Goal: Answer question/provide support

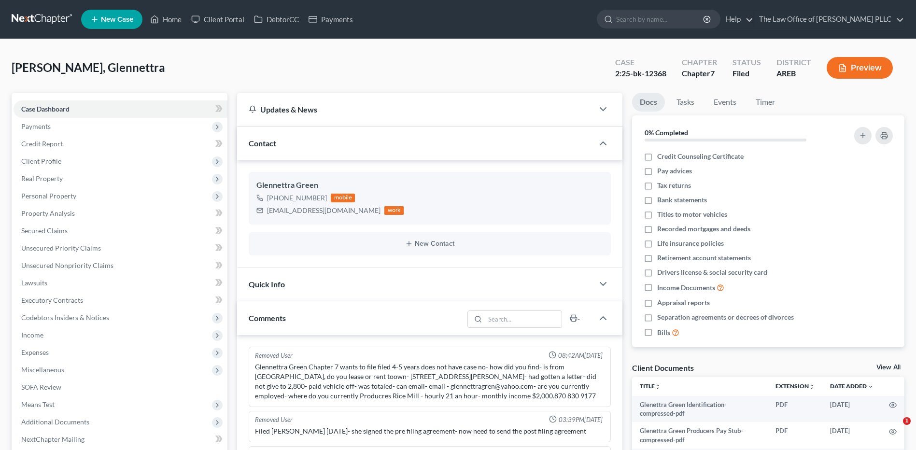
select select "0"
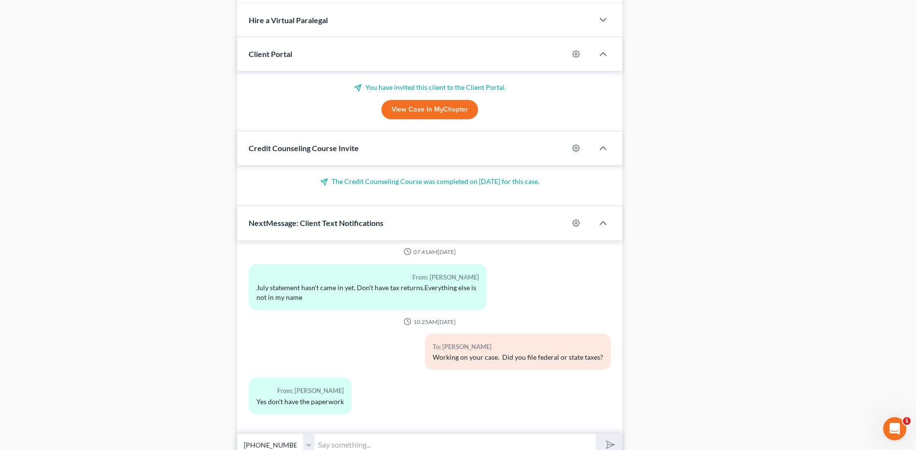
scroll to position [620, 0]
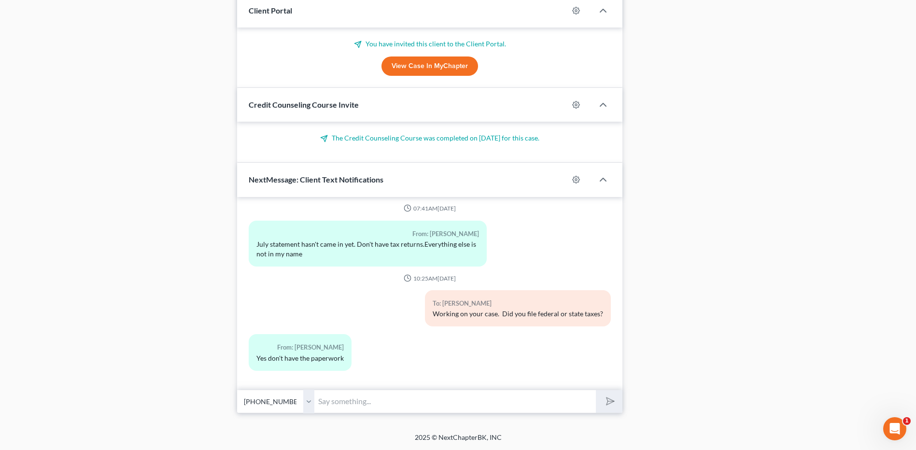
click at [340, 405] on input "text" at bounding box center [455, 402] width 282 height 24
type input "Y"
type input "We have to have the State and Federal Tax returns. You can get them from whoeve…"
click at [612, 398] on icon "submit" at bounding box center [609, 402] width 14 height 14
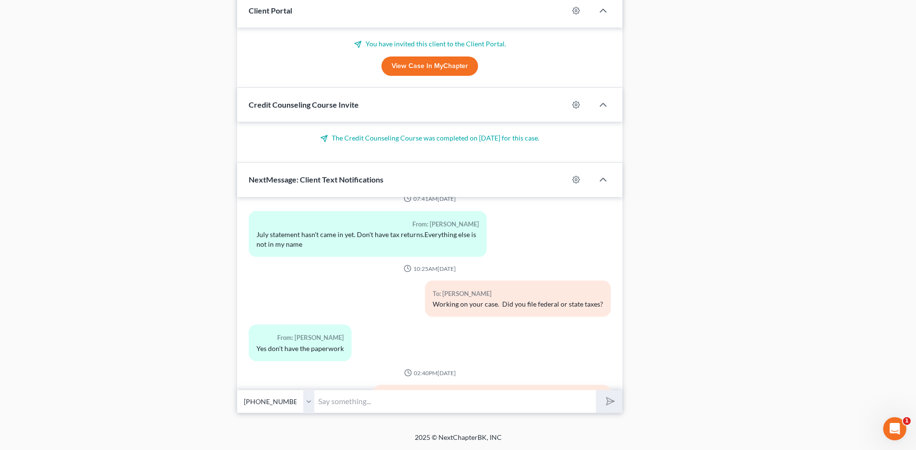
scroll to position [2592, 0]
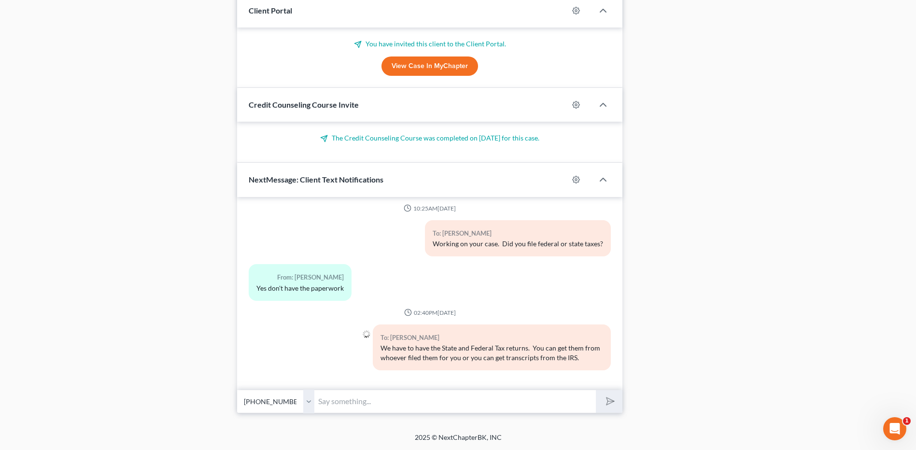
click at [353, 399] on input "text" at bounding box center [455, 402] width 282 height 24
type input "We also need your last W-2 from your employer"
click at [611, 401] on icon "submit" at bounding box center [609, 402] width 14 height 14
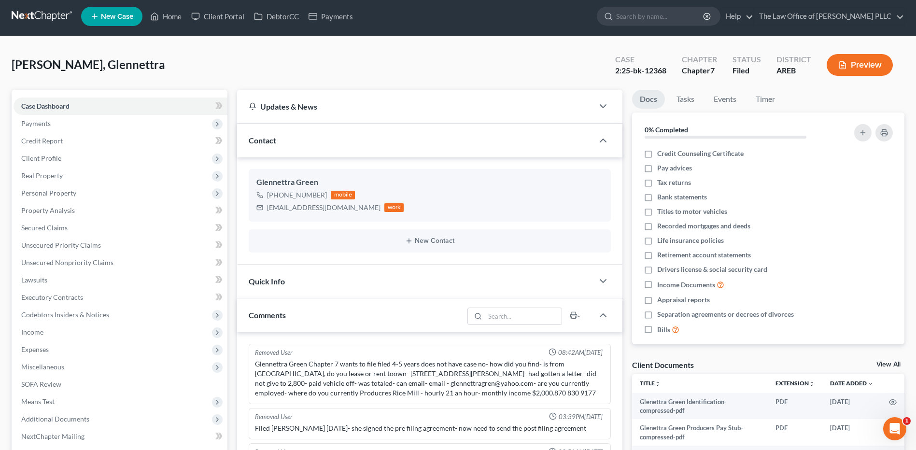
scroll to position [0, 0]
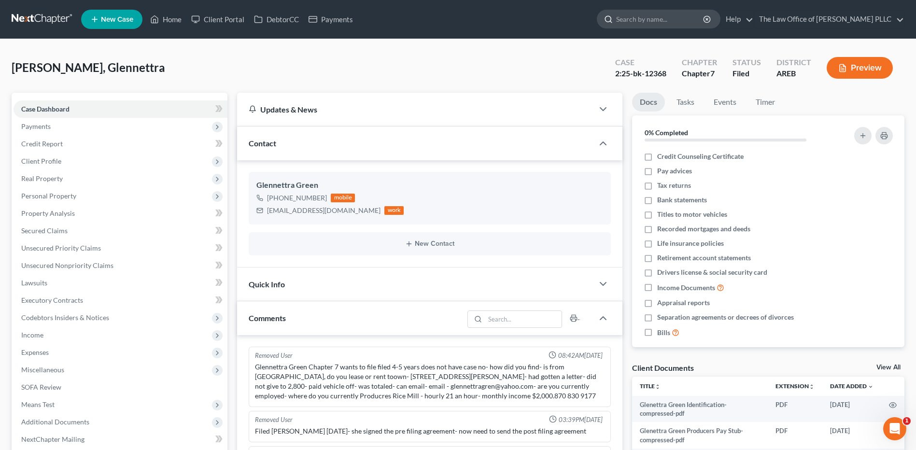
click at [643, 20] on input "search" at bounding box center [660, 19] width 88 height 18
type input "[PERSON_NAME]"
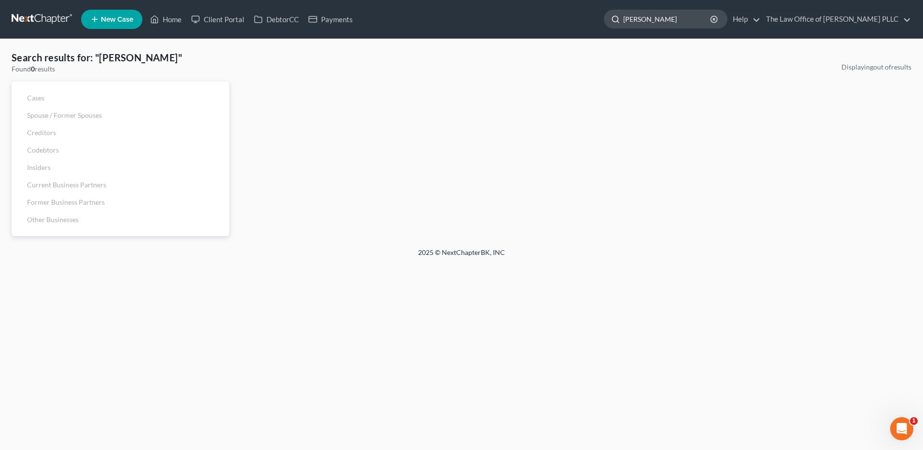
click at [674, 19] on input "[PERSON_NAME]" at bounding box center [667, 19] width 88 height 18
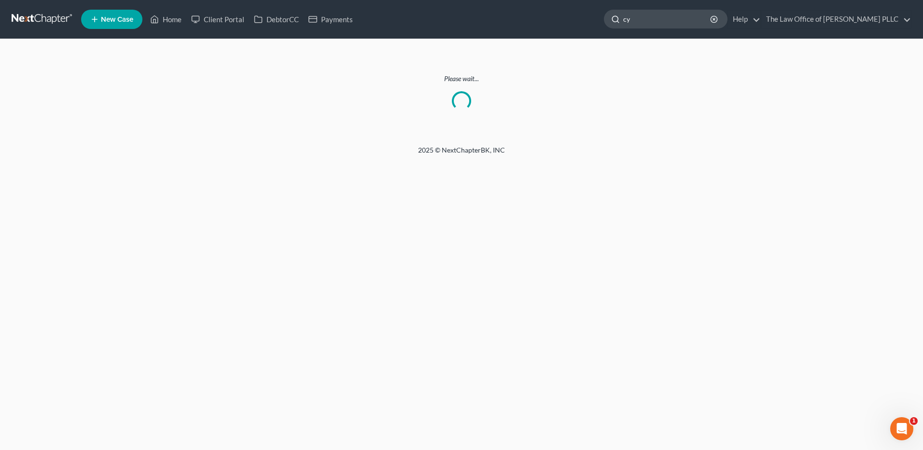
type input "c"
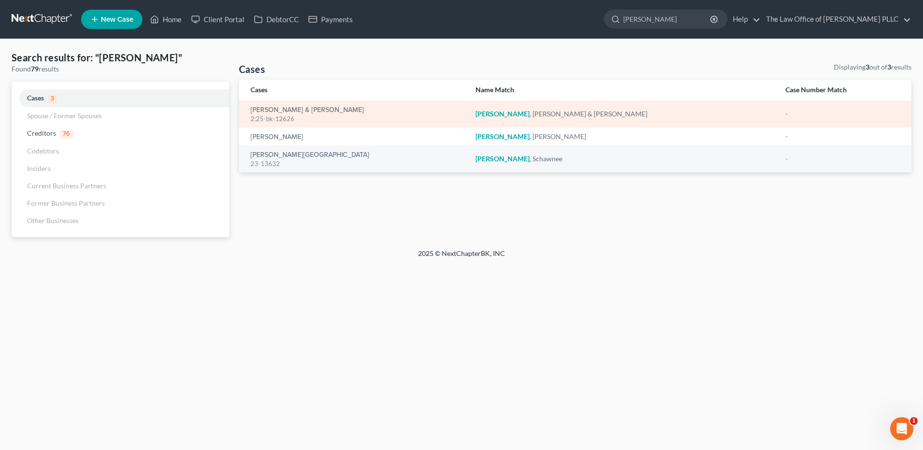
type input "[PERSON_NAME]"
click at [314, 105] on div "[PERSON_NAME] & [PERSON_NAME] 2:25-bk-12626" at bounding box center [356, 114] width 210 height 19
click at [313, 110] on link "[PERSON_NAME] & [PERSON_NAME]" at bounding box center [307, 110] width 113 height 7
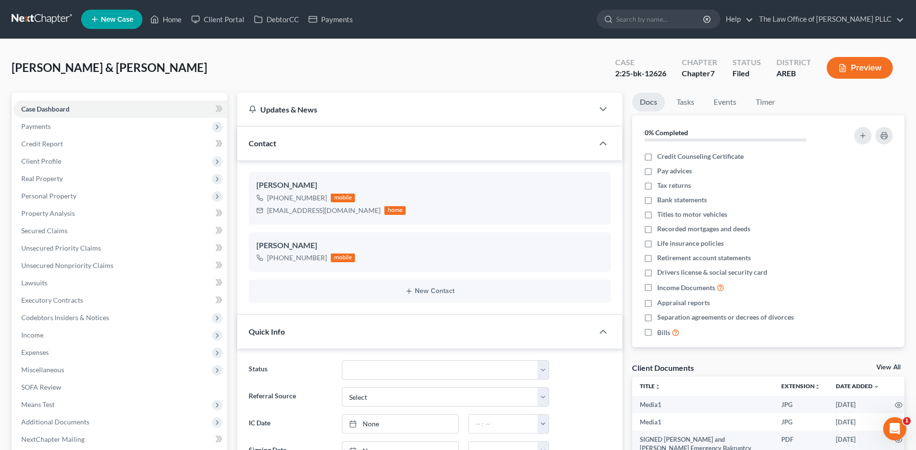
scroll to position [1978, 0]
click at [227, 20] on link "Client Portal" at bounding box center [217, 19] width 63 height 17
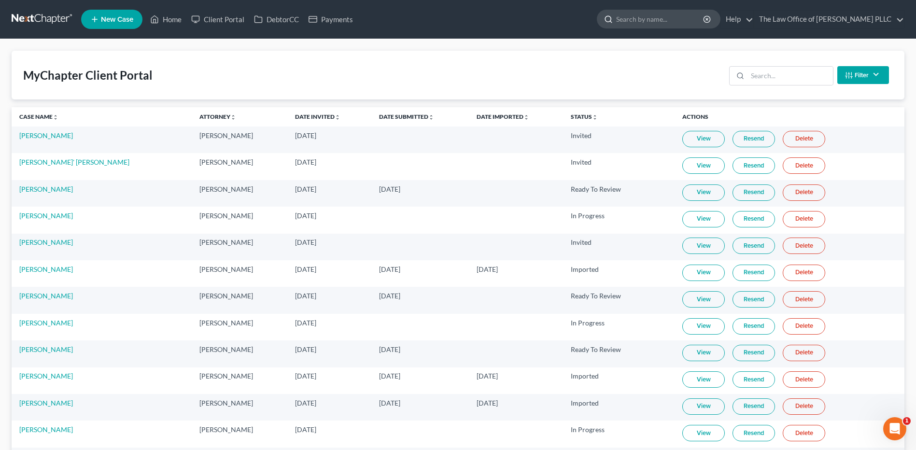
click at [673, 18] on input "search" at bounding box center [660, 19] width 88 height 18
type input "[PERSON_NAME]"
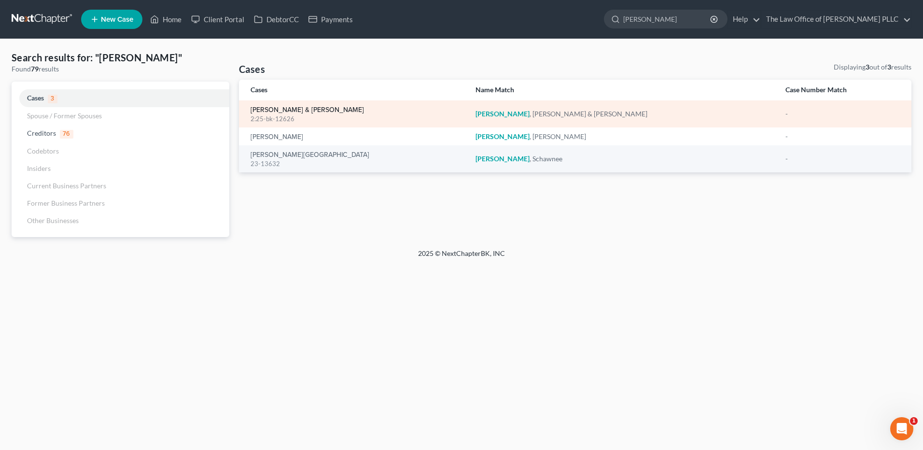
click at [275, 109] on link "[PERSON_NAME] & [PERSON_NAME]" at bounding box center [307, 110] width 113 height 7
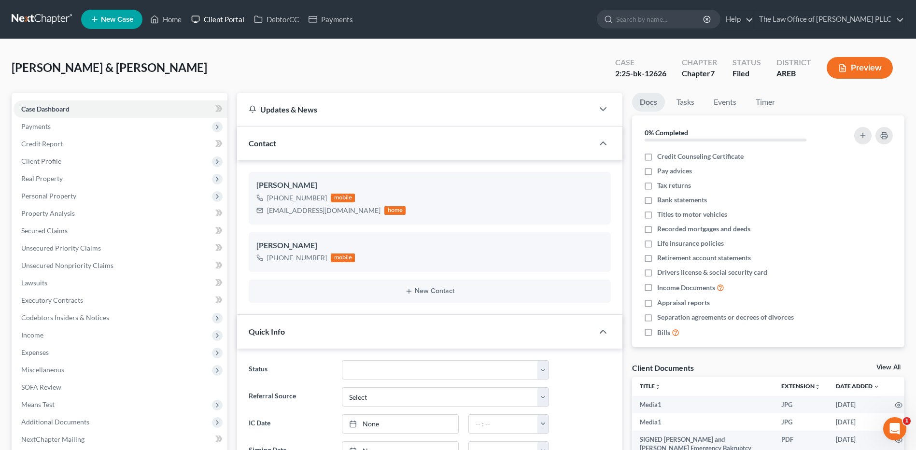
click at [228, 23] on link "Client Portal" at bounding box center [217, 19] width 63 height 17
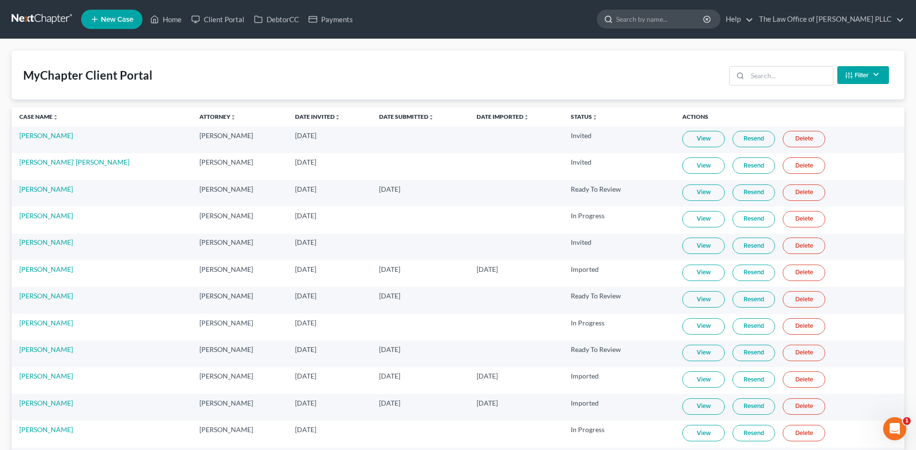
click at [661, 18] on input "search" at bounding box center [660, 19] width 88 height 18
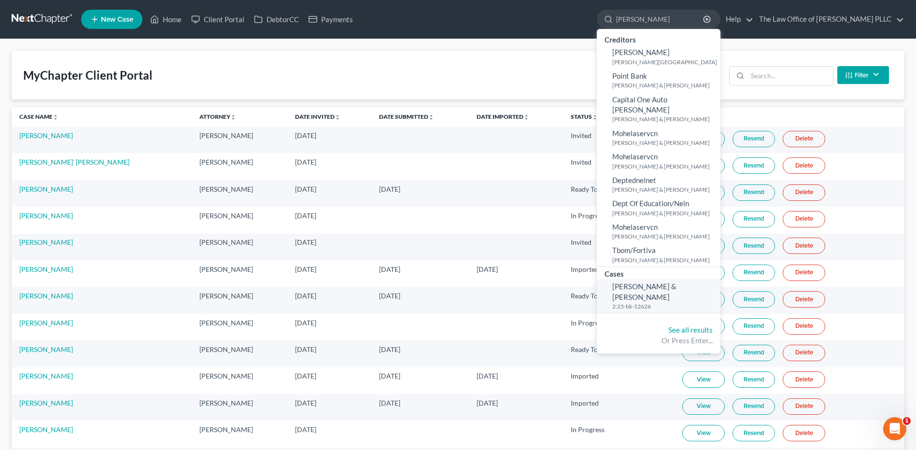
type input "[PERSON_NAME]"
click at [664, 282] on span "[PERSON_NAME] & [PERSON_NAME]" at bounding box center [644, 291] width 64 height 19
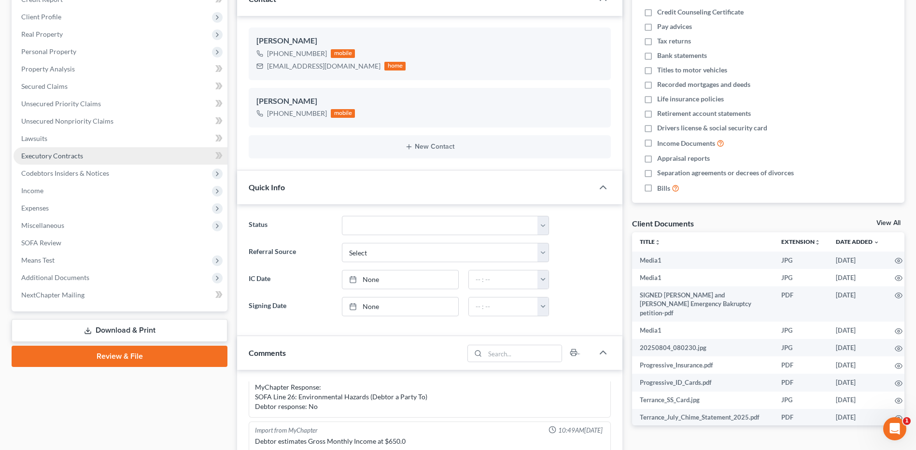
scroll to position [145, 0]
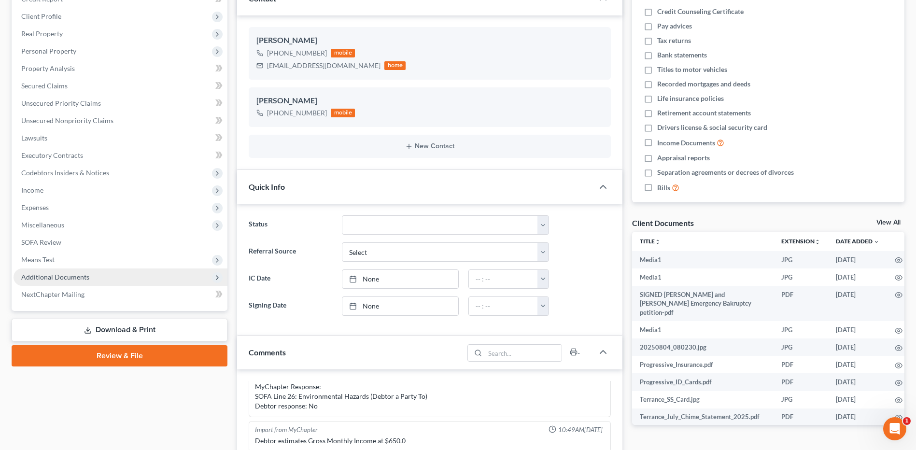
click at [85, 276] on span "Additional Documents" at bounding box center [55, 277] width 68 height 8
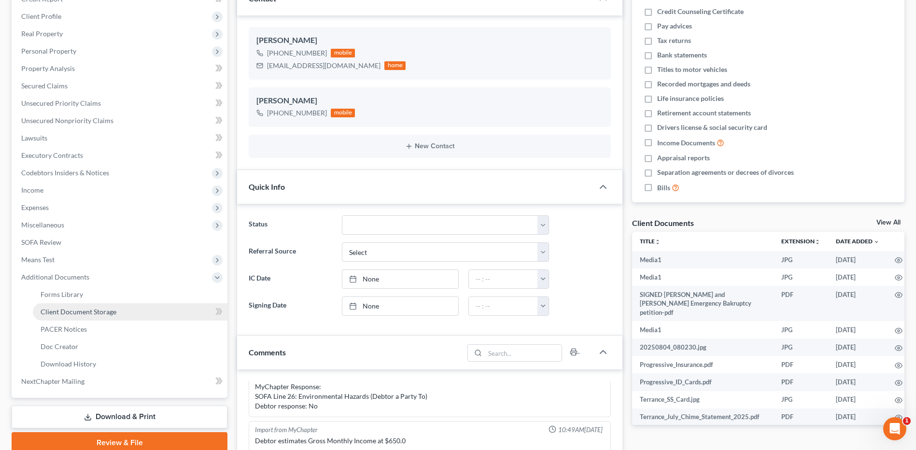
click at [88, 311] on span "Client Document Storage" at bounding box center [79, 312] width 76 height 8
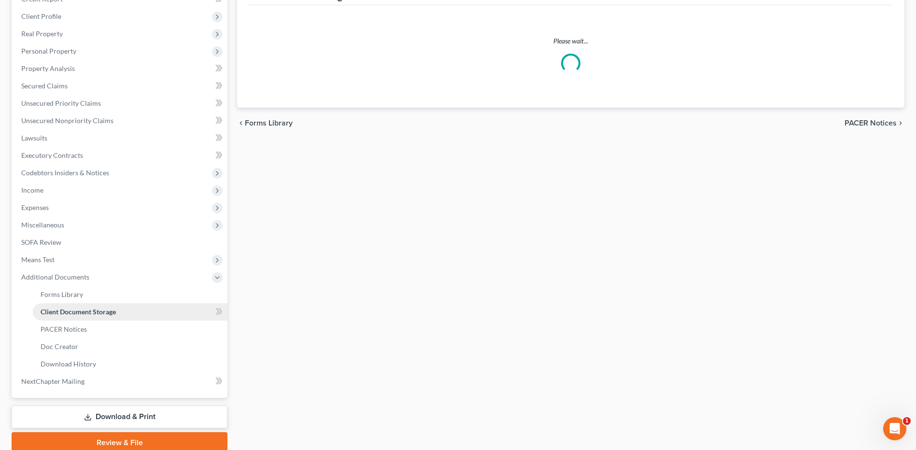
scroll to position [96, 0]
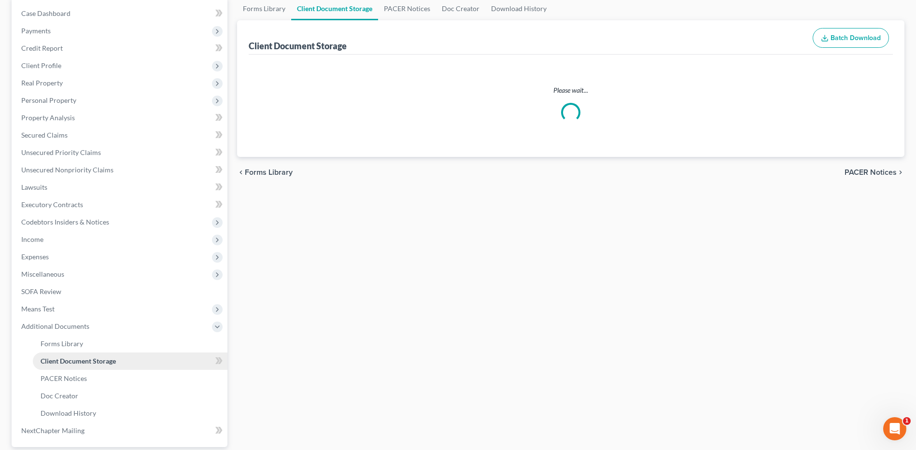
select select "1"
select select "0"
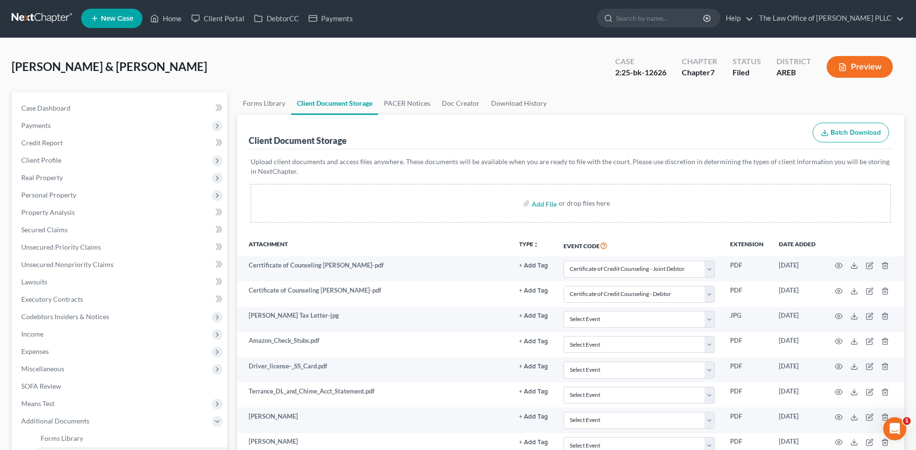
scroll to position [0, 0]
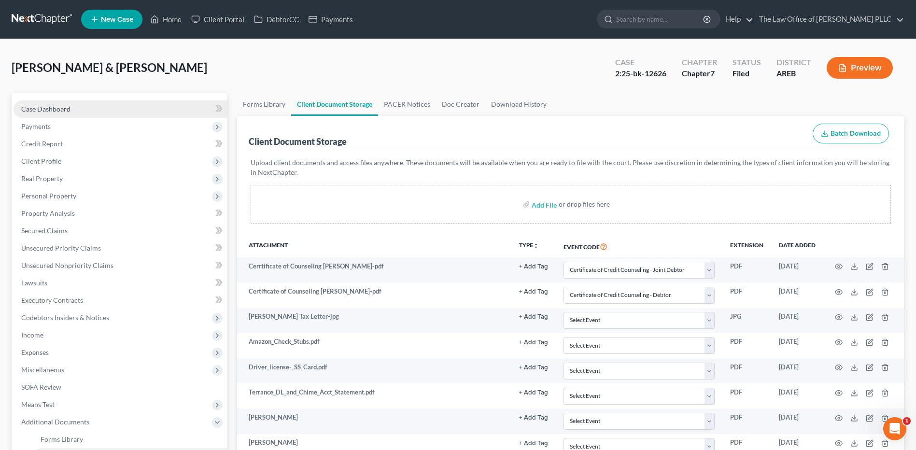
click at [68, 113] on link "Case Dashboard" at bounding box center [121, 108] width 214 height 17
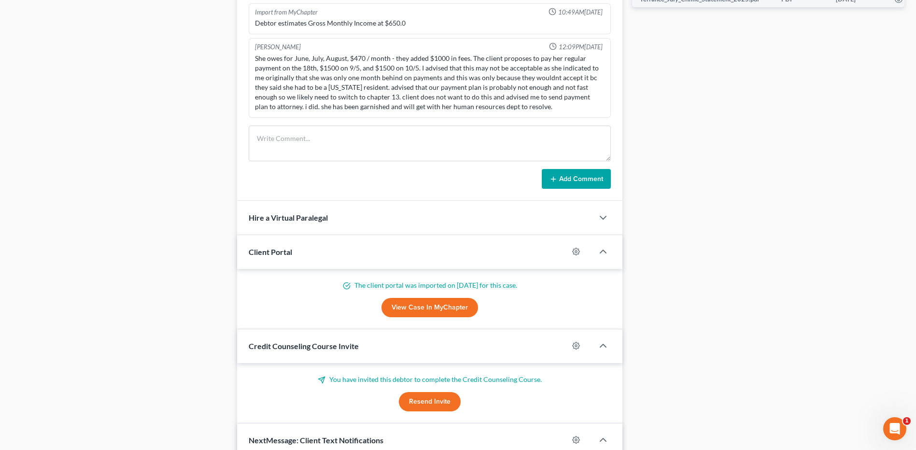
scroll to position [579, 0]
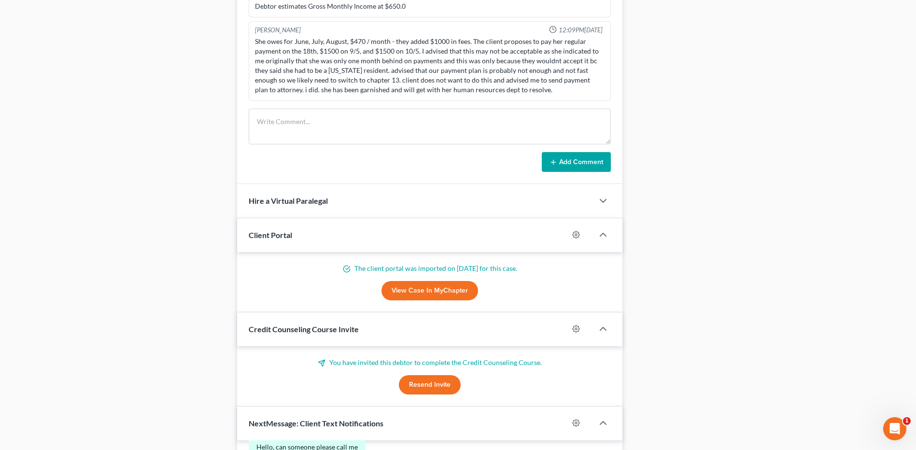
click at [420, 293] on link "View Case in MyChapter" at bounding box center [429, 290] width 97 height 19
